Goal: Transaction & Acquisition: Purchase product/service

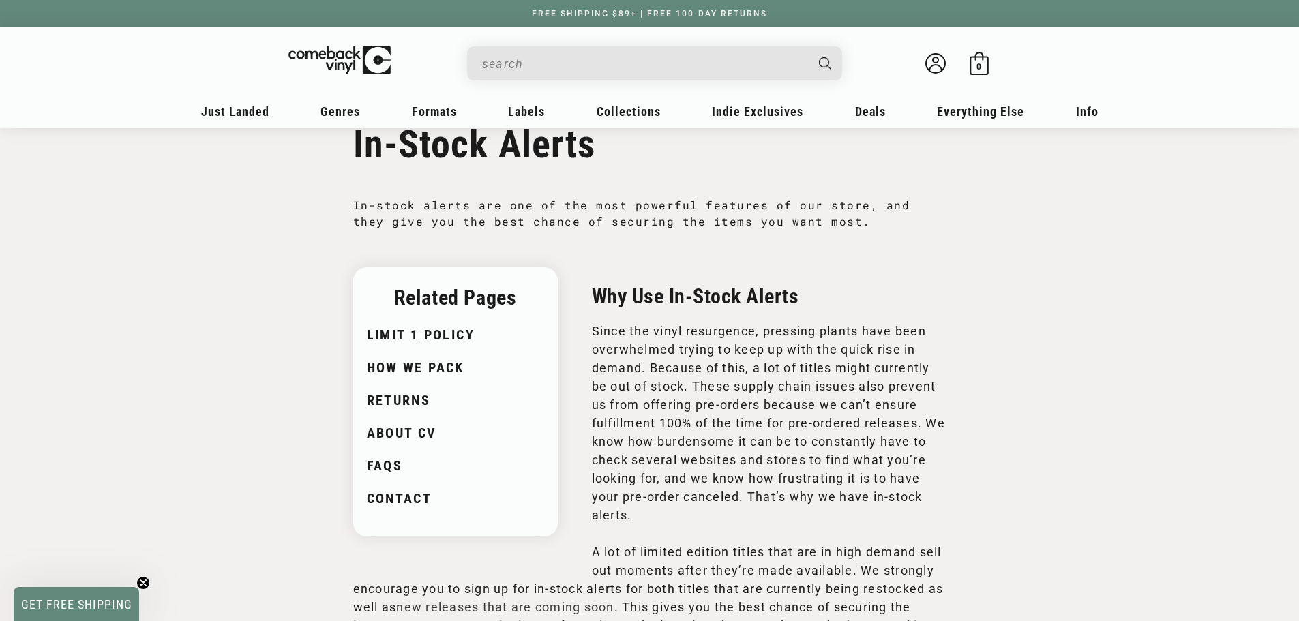
scroll to position [68, 0]
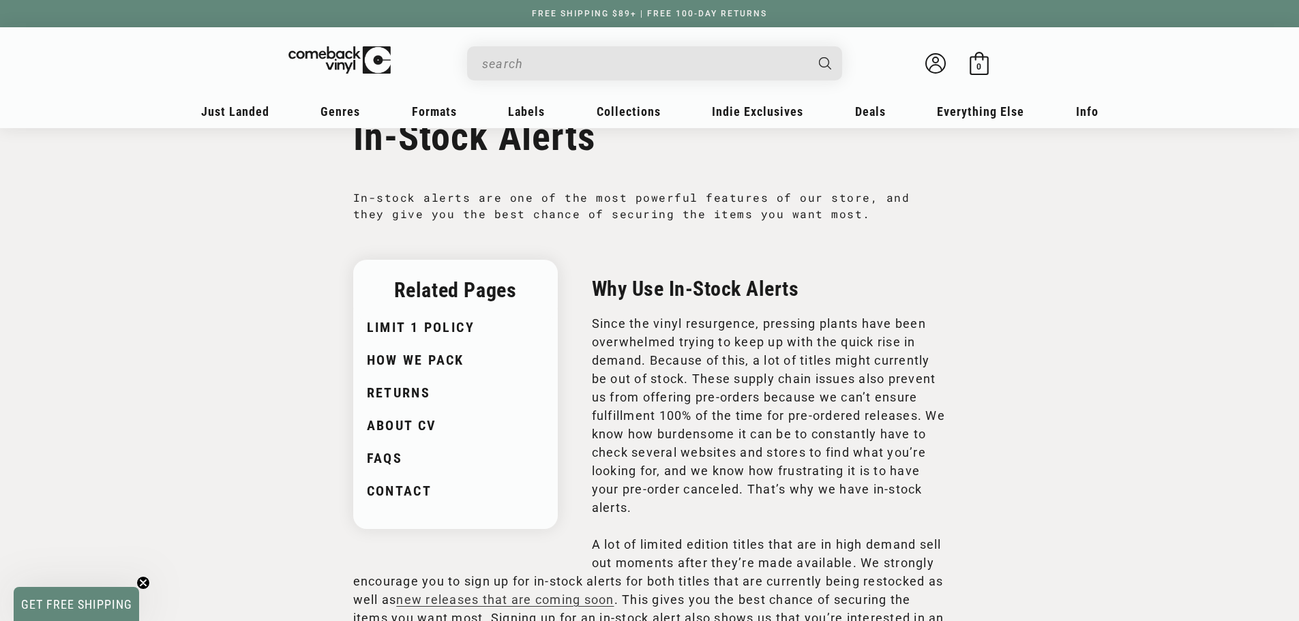
click at [587, 61] on input "When autocomplete results are available use up and down arrows to review and en…" at bounding box center [643, 64] width 323 height 28
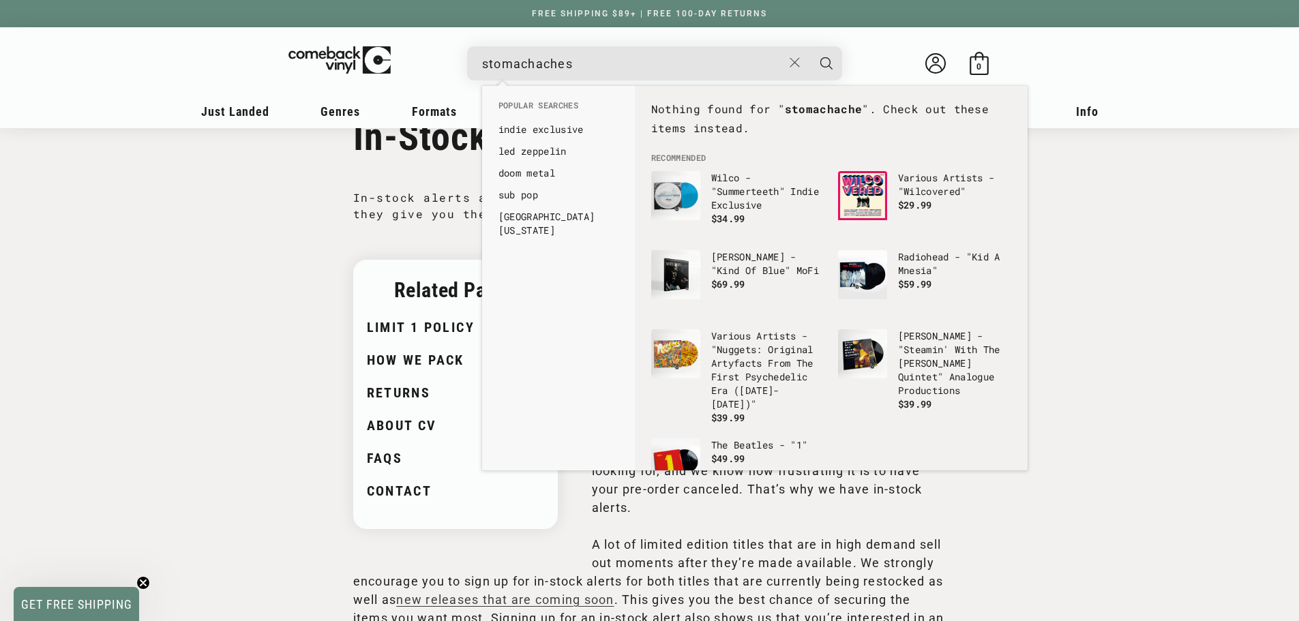
type input "stomachaches"
click at [809, 46] on button "Search" at bounding box center [826, 63] width 34 height 34
click at [828, 67] on icon "Search" at bounding box center [826, 63] width 12 height 12
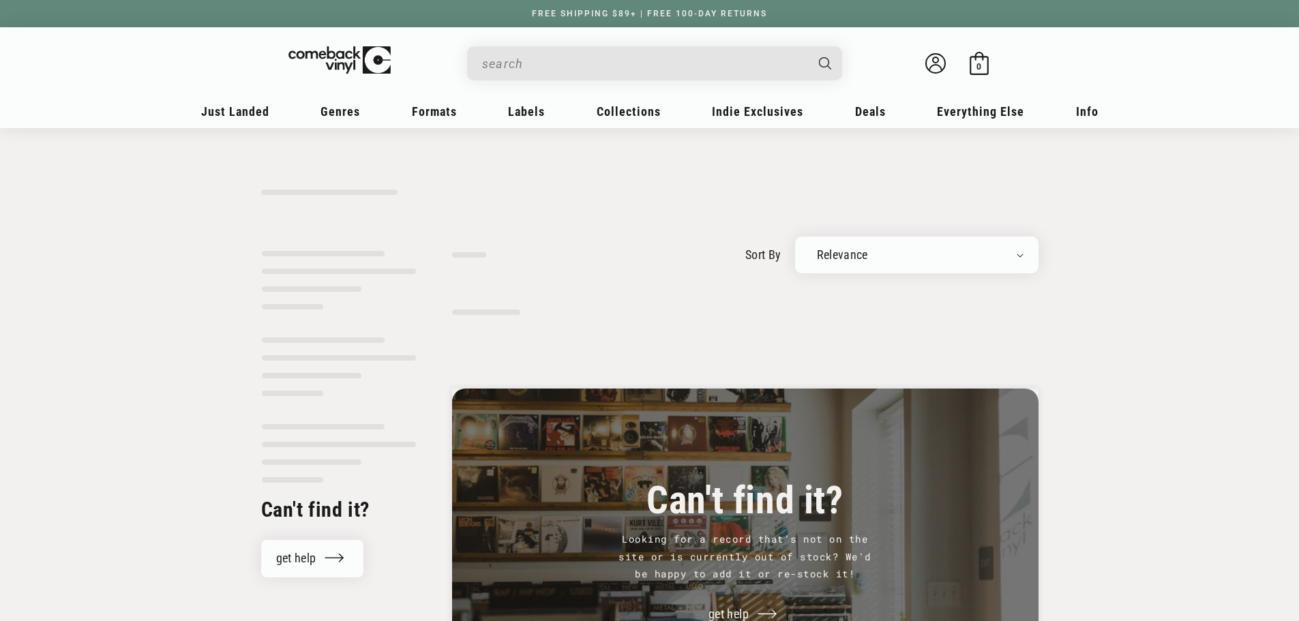
type input "stomachaches"
